Goal: Task Accomplishment & Management: Manage account settings

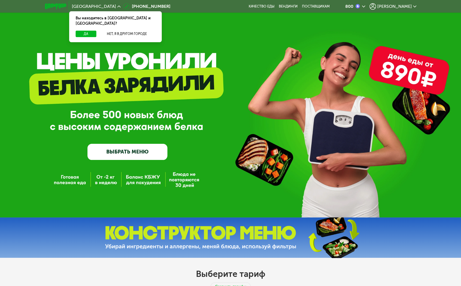
click at [408, 5] on span "[PERSON_NAME]" at bounding box center [394, 6] width 34 height 4
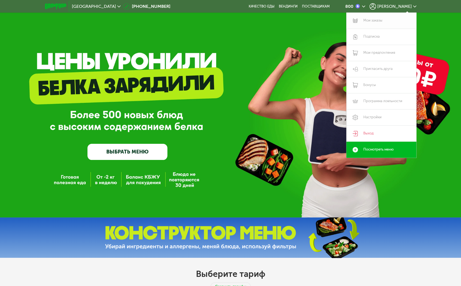
click at [372, 19] on link "Мои заказы" at bounding box center [382, 21] width 70 height 16
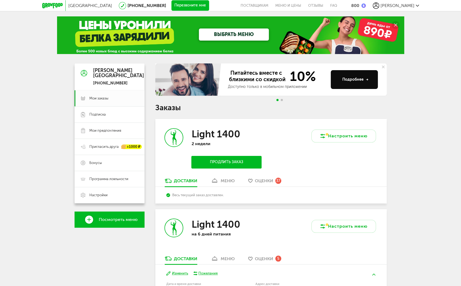
click at [182, 182] on div "Доставки" at bounding box center [185, 181] width 23 height 5
click at [99, 100] on span "Мои заказы" at bounding box center [98, 98] width 19 height 5
click at [228, 180] on div "меню" at bounding box center [228, 181] width 14 height 5
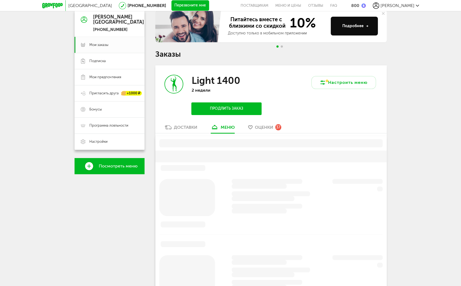
scroll to position [106, 0]
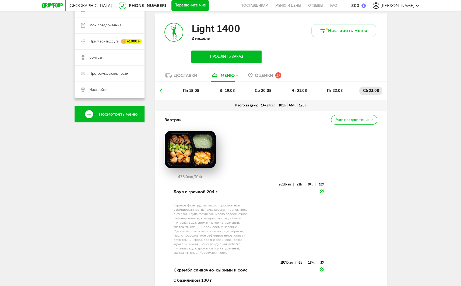
click at [164, 90] on ul "пн 18.08 вт 19.08 ср 20.08 чт 21.08 пт 22.08 сб 23.08" at bounding box center [270, 93] width 223 height 13
click at [222, 90] on span "вт 19.08" at bounding box center [226, 91] width 15 height 5
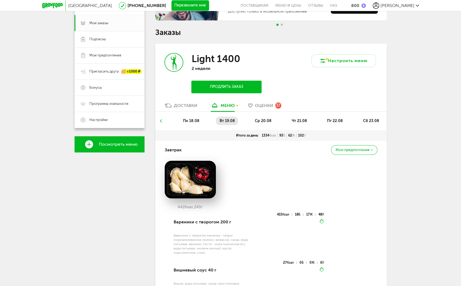
scroll to position [52, 0]
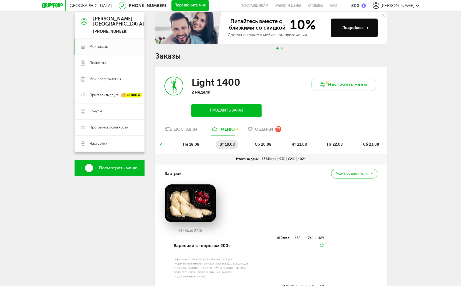
click at [260, 142] on span "ср 20.08" at bounding box center [263, 144] width 17 height 5
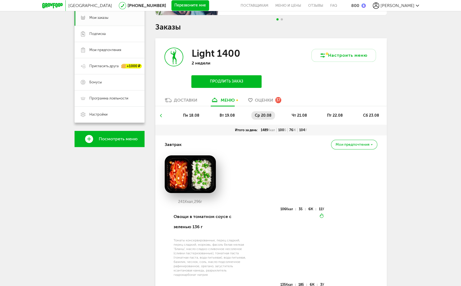
scroll to position [25, 0]
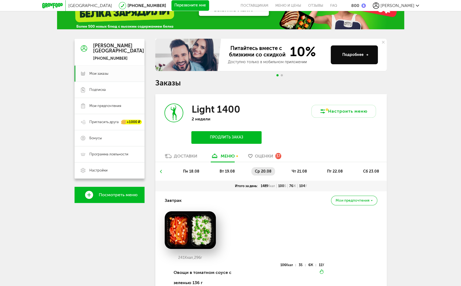
click at [295, 171] on span "чт 21.08" at bounding box center [299, 171] width 15 height 5
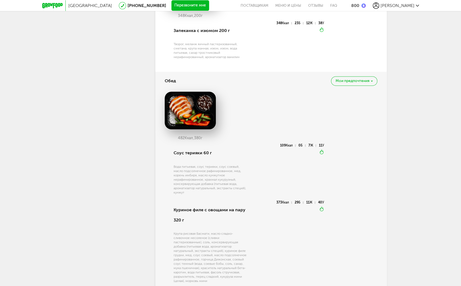
scroll to position [106, 0]
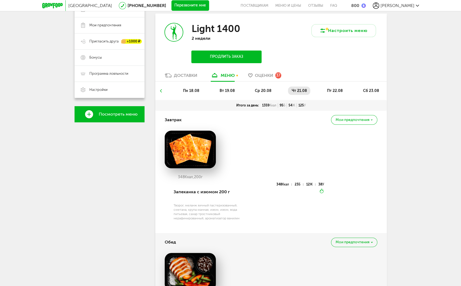
click at [261, 89] on span "ср 20.08" at bounding box center [263, 91] width 17 height 5
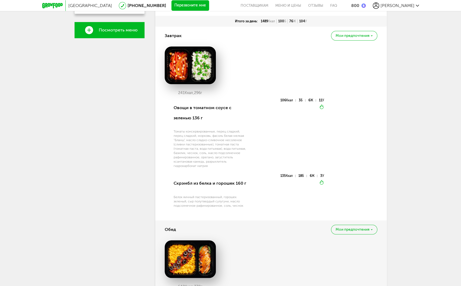
scroll to position [132, 0]
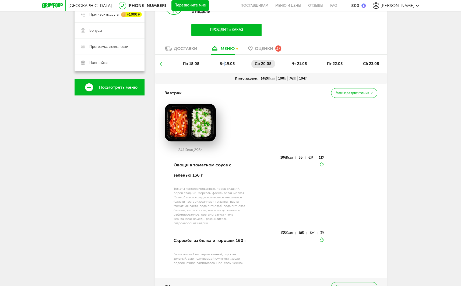
click at [225, 64] on span "вт 19.08" at bounding box center [226, 64] width 15 height 5
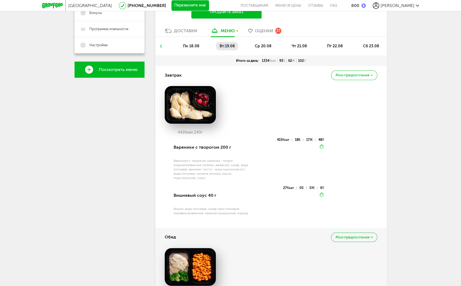
scroll to position [106, 0]
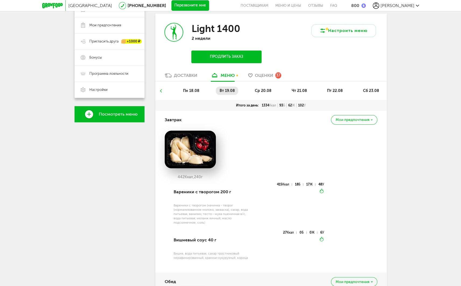
click at [195, 90] on span "пн 18.08" at bounding box center [191, 91] width 16 height 5
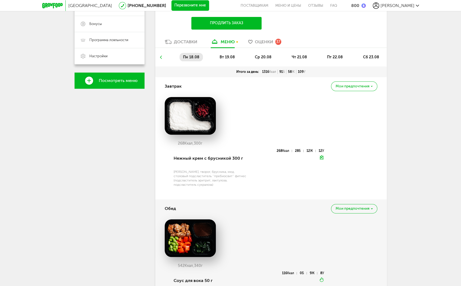
scroll to position [79, 0]
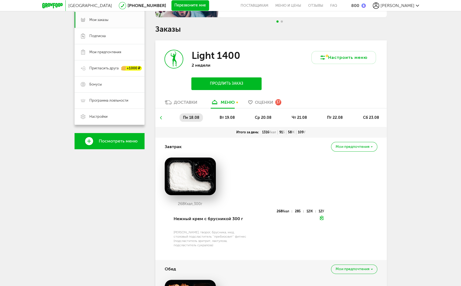
click at [297, 117] on span "чт 21.08" at bounding box center [299, 118] width 15 height 5
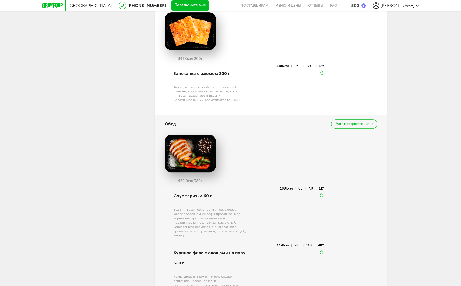
scroll to position [132, 0]
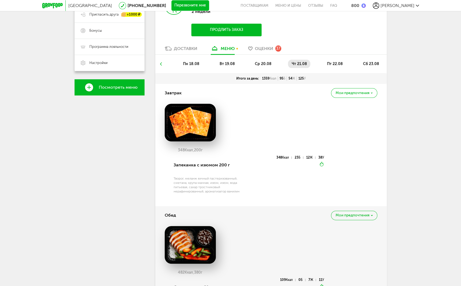
click at [265, 63] on span "ср 20.08" at bounding box center [263, 64] width 17 height 5
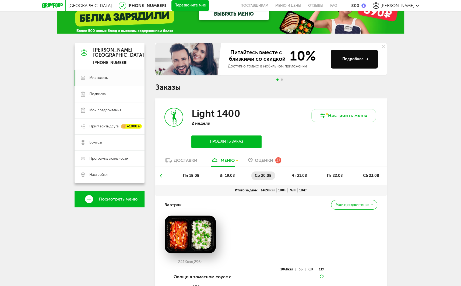
scroll to position [0, 0]
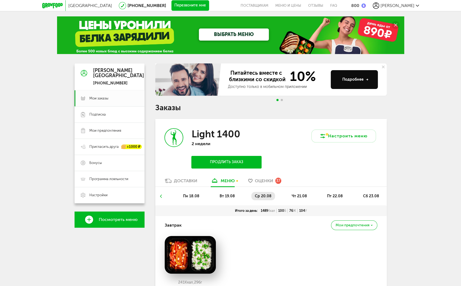
click at [297, 194] on span "чт 21.08" at bounding box center [299, 196] width 15 height 5
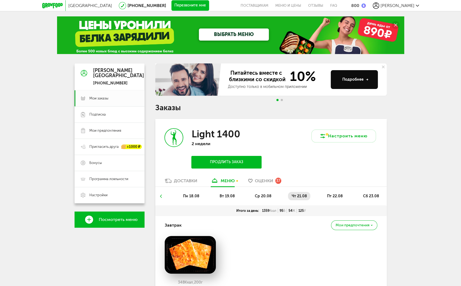
click at [328, 193] on li "пт 22.08" at bounding box center [335, 196] width 23 height 8
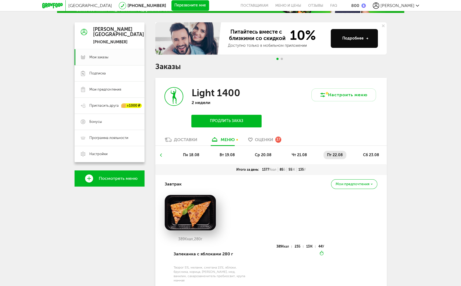
scroll to position [81, 0]
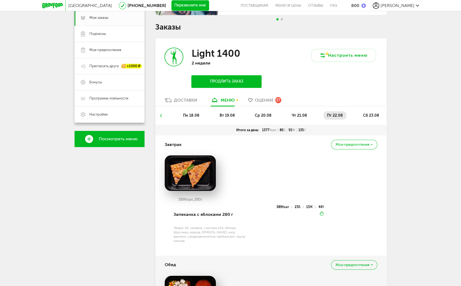
click at [302, 114] on span "чт 21.08" at bounding box center [299, 115] width 15 height 5
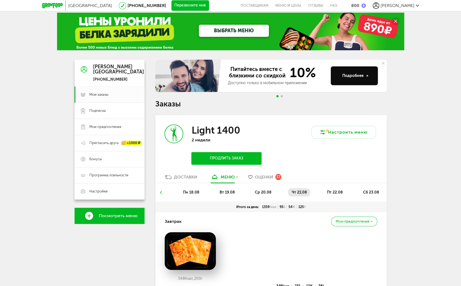
scroll to position [0, 0]
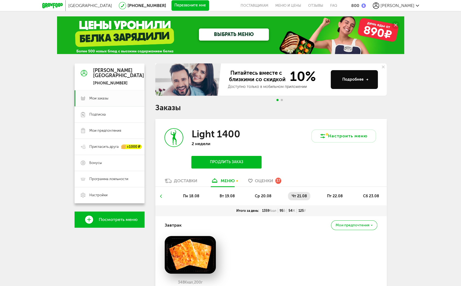
click at [340, 198] on span "пт 22.08" at bounding box center [335, 196] width 16 height 5
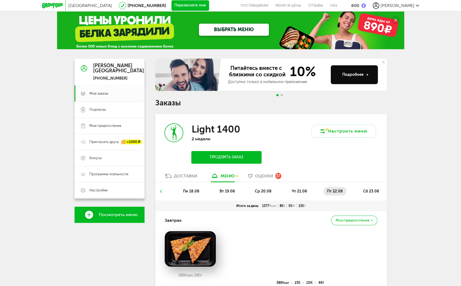
scroll to position [135, 0]
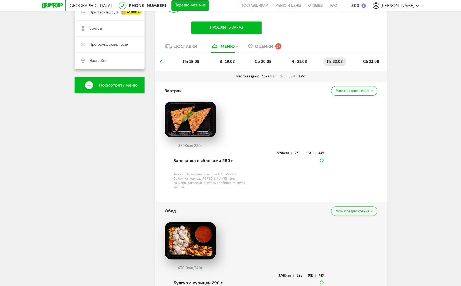
click at [367, 55] on div "пн 18.08 вт 19.08 ср 20.08 чт 21.08 пт 22.08 сб 23.08" at bounding box center [271, 62] width 232 height 19
click at [367, 61] on span "сб 23.08" at bounding box center [371, 62] width 16 height 5
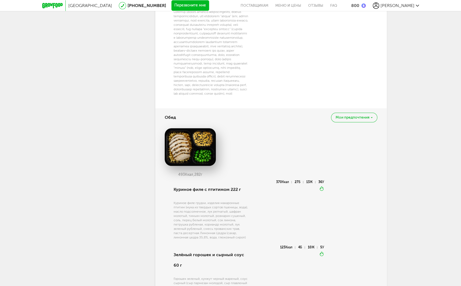
scroll to position [377, 0]
